Goal: Find specific page/section: Find specific page/section

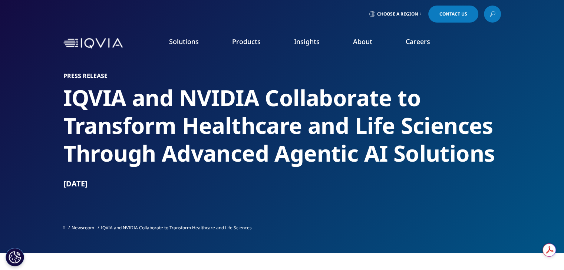
click at [84, 45] on img at bounding box center [92, 43] width 59 height 11
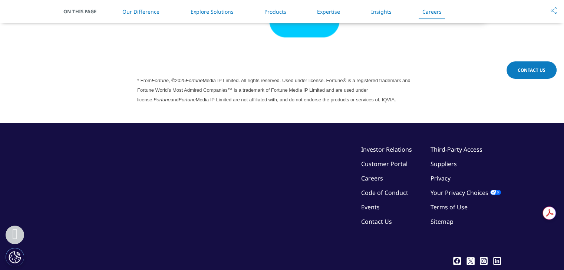
scroll to position [2129, 0]
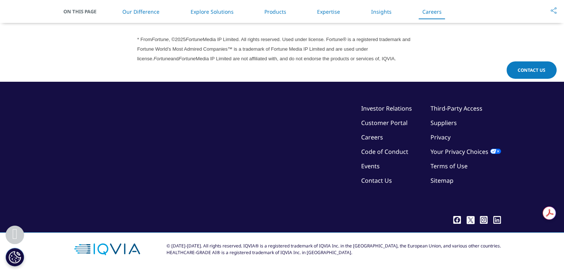
click at [325, 9] on link "Expertise" at bounding box center [328, 11] width 23 height 7
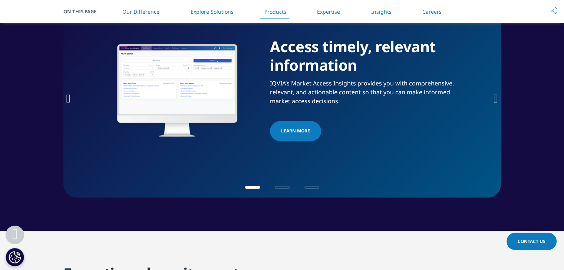
scroll to position [1254, 0]
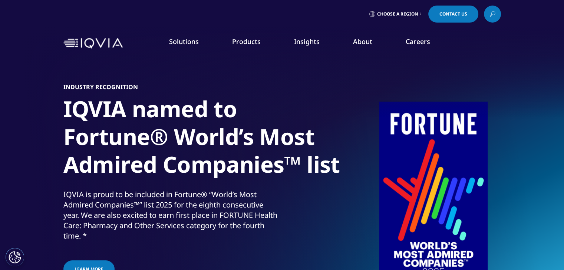
scroll to position [37, 0]
